Goal: Information Seeking & Learning: Learn about a topic

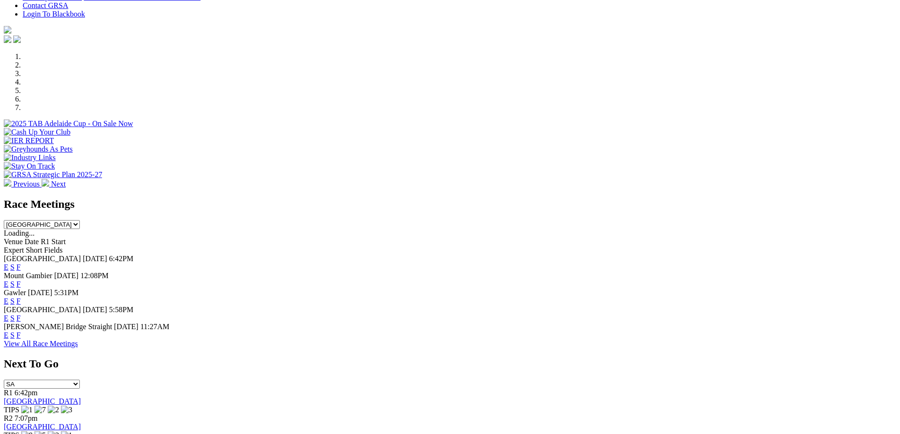
scroll to position [312, 0]
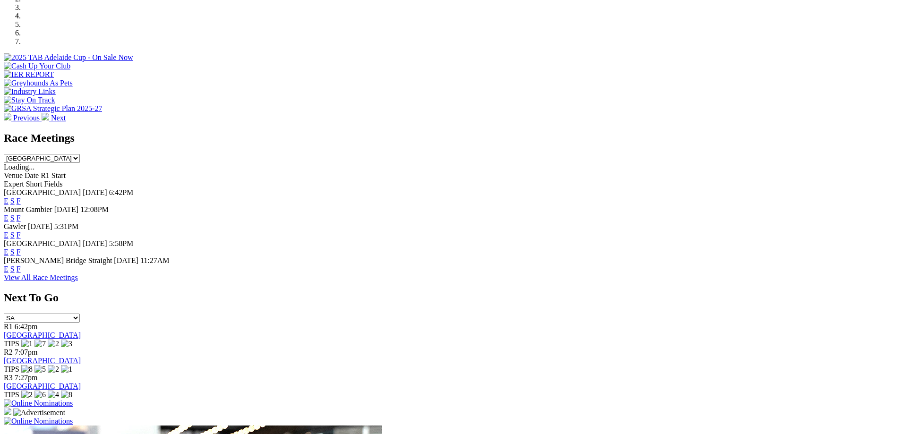
click at [9, 265] on link "E" at bounding box center [6, 269] width 5 height 8
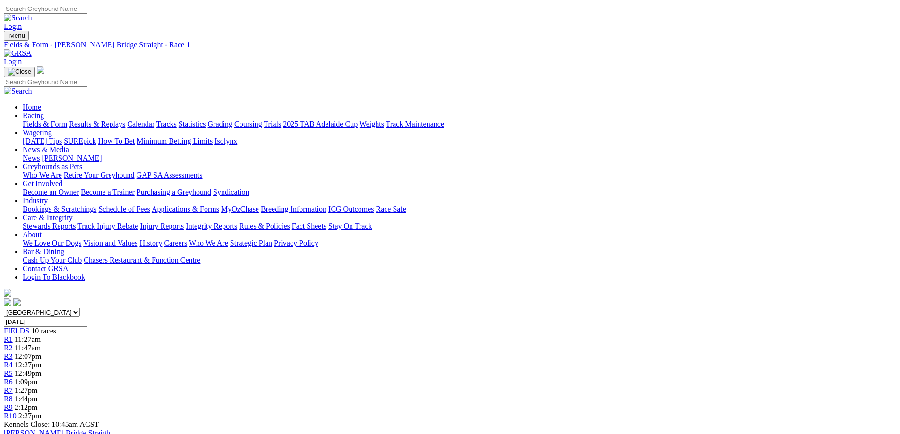
click at [708, 412] on div "R10 2:27pm" at bounding box center [450, 416] width 892 height 9
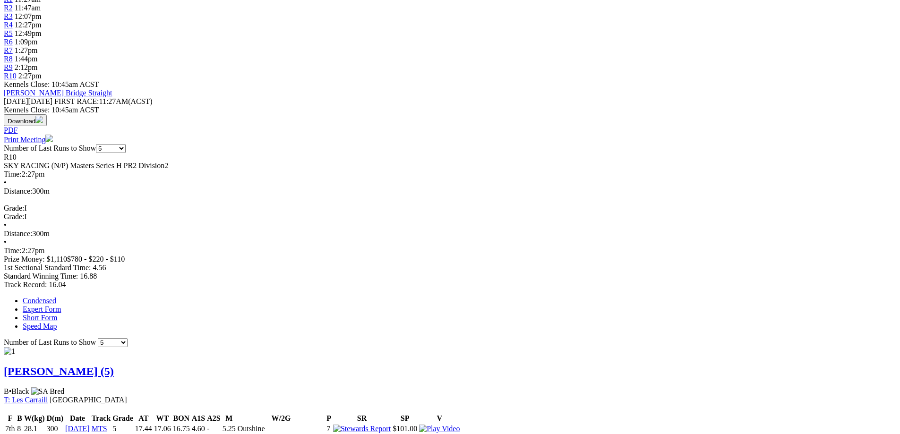
scroll to position [312, 0]
